Goal: Find contact information: Find contact information

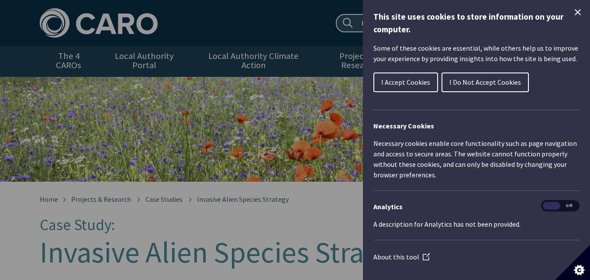
click at [400, 87] on button "I Accept Cookies" at bounding box center [406, 83] width 65 height 20
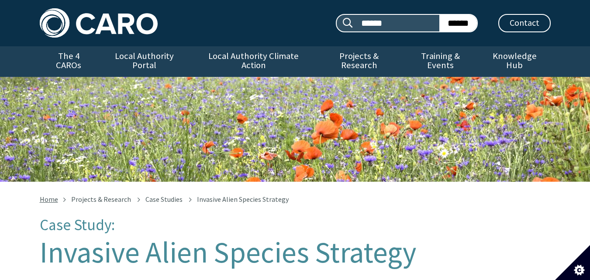
click at [50, 200] on link "Home" at bounding box center [49, 199] width 18 height 9
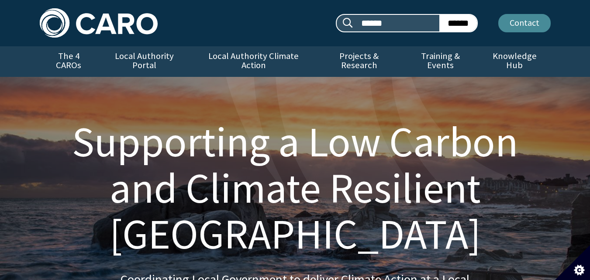
click at [516, 24] on link "Contact" at bounding box center [525, 23] width 52 height 18
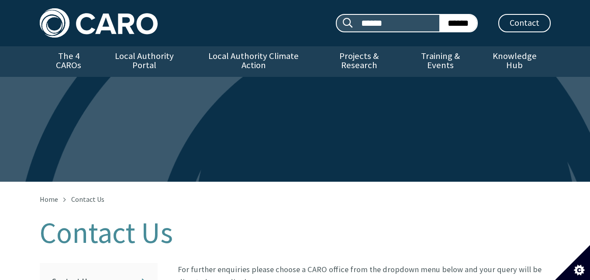
scroll to position [44, 0]
